Goal: Browse casually: Explore the website without a specific task or goal

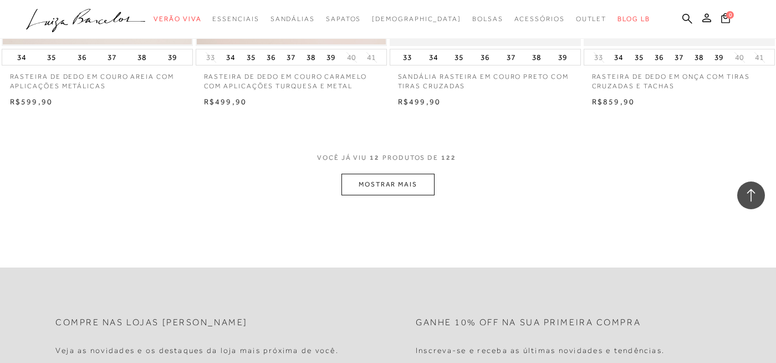
scroll to position [1059, 0]
click at [389, 182] on button "MOSTRAR MAIS" at bounding box center [388, 184] width 93 height 22
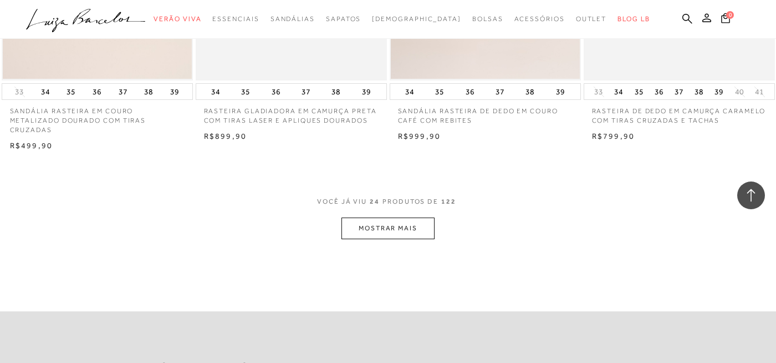
scroll to position [2154, 0]
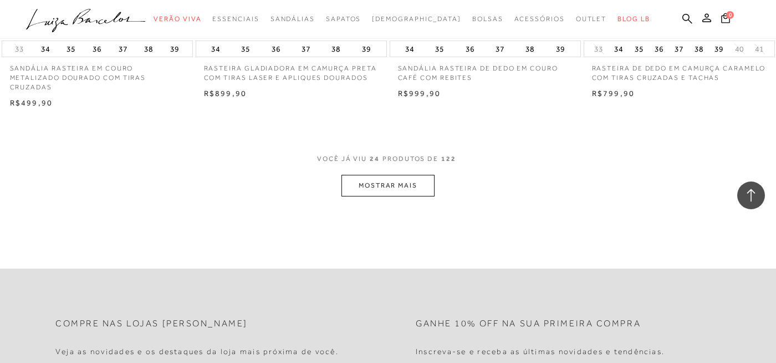
click at [375, 182] on button "MOSTRAR MAIS" at bounding box center [388, 186] width 93 height 22
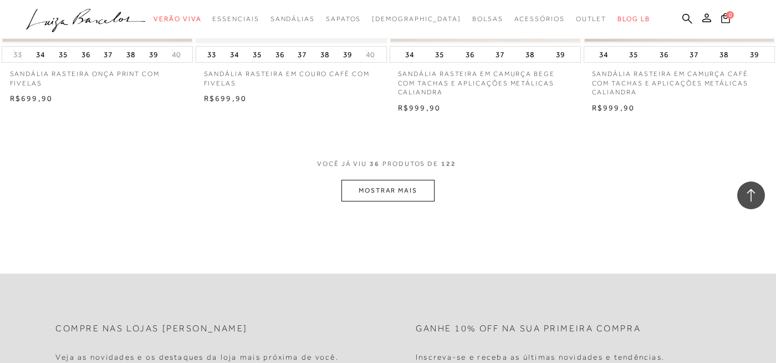
scroll to position [3248, 0]
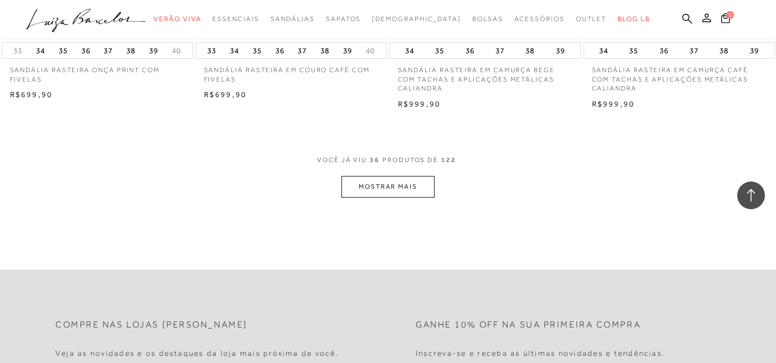
click at [371, 189] on button "MOSTRAR MAIS" at bounding box center [388, 187] width 93 height 22
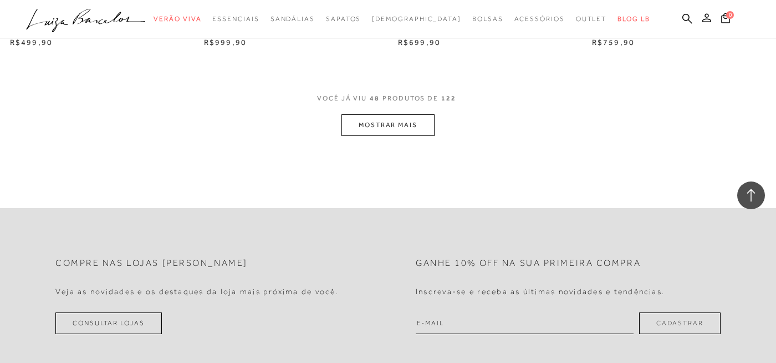
scroll to position [4400, 0]
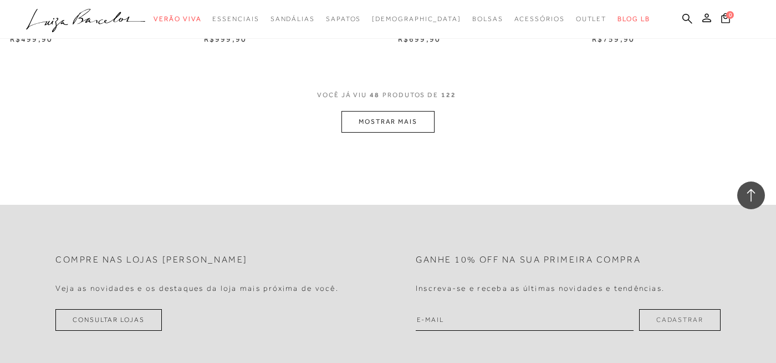
click at [381, 120] on button "MOSTRAR MAIS" at bounding box center [388, 122] width 93 height 22
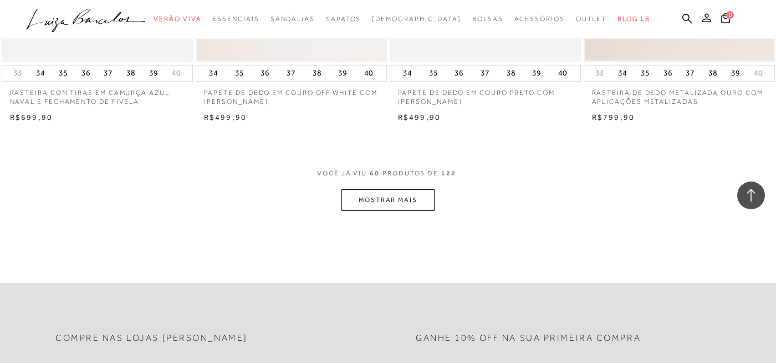
scroll to position [5419, 0]
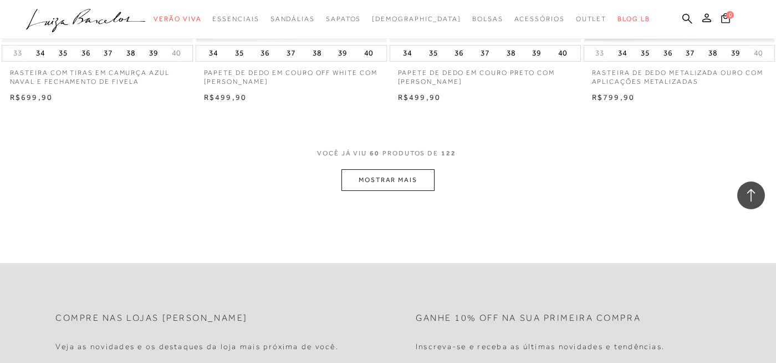
click at [392, 181] on button "MOSTRAR MAIS" at bounding box center [388, 180] width 93 height 22
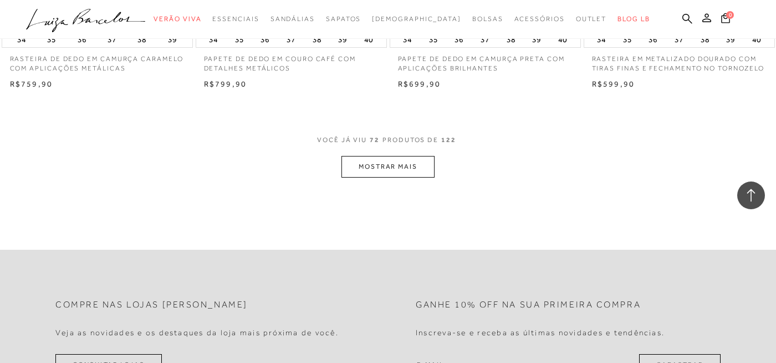
scroll to position [6522, 0]
click at [382, 164] on button "MOSTRAR MAIS" at bounding box center [388, 164] width 93 height 22
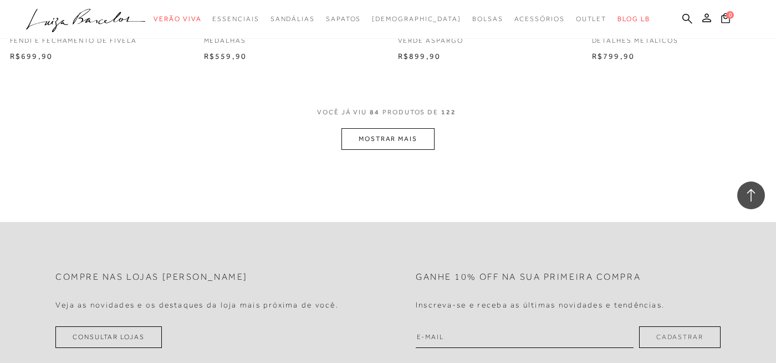
scroll to position [7641, 0]
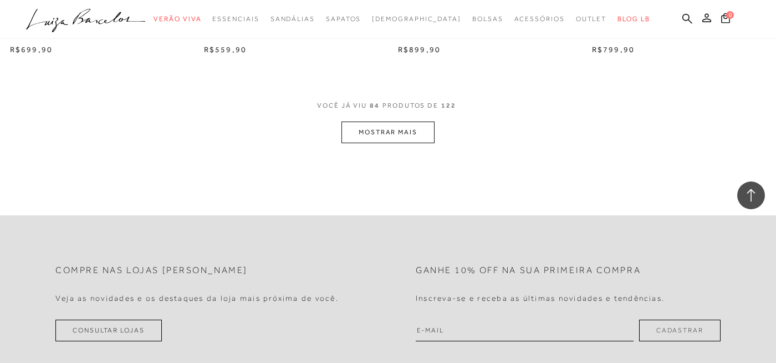
click at [386, 136] on button "MOSTRAR MAIS" at bounding box center [388, 132] width 93 height 22
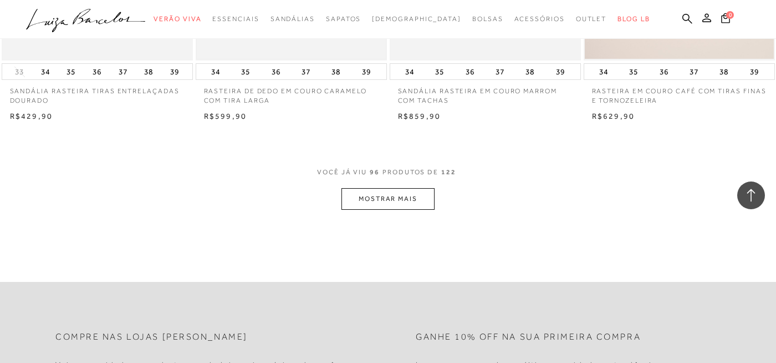
scroll to position [8718, 0]
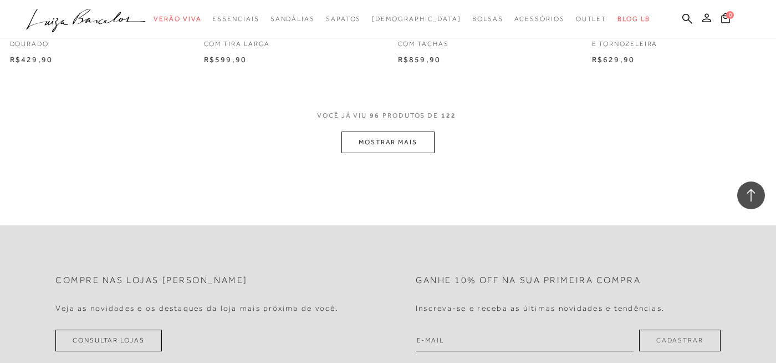
click at [387, 143] on button "MOSTRAR MAIS" at bounding box center [388, 142] width 93 height 22
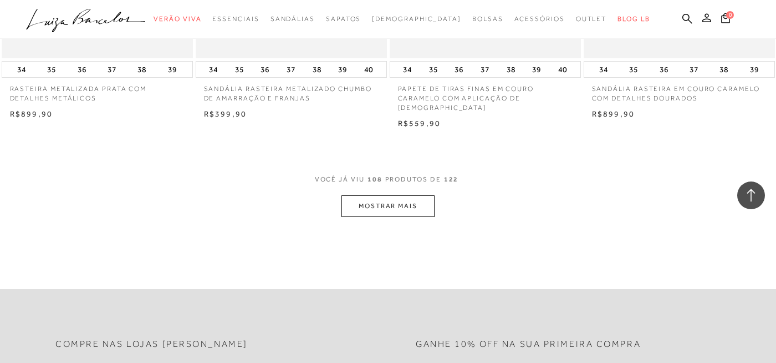
scroll to position [9765, 0]
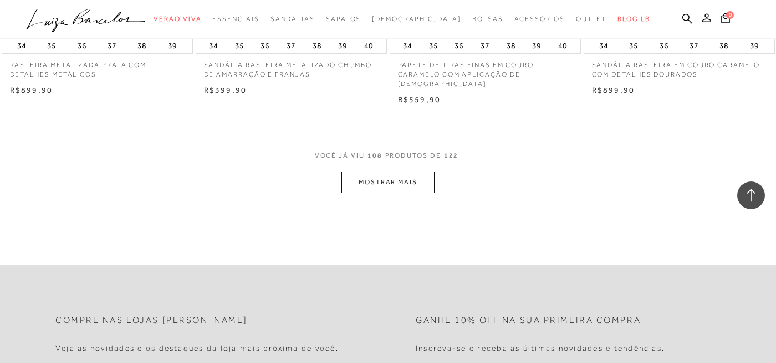
click at [390, 182] on button "MOSTRAR MAIS" at bounding box center [388, 182] width 93 height 22
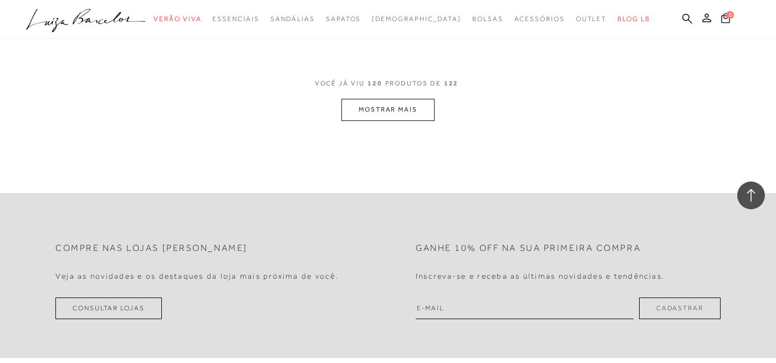
scroll to position [10926, 0]
click at [389, 108] on button "MOSTRAR MAIS" at bounding box center [388, 107] width 93 height 22
